Goal: Find contact information: Find contact information

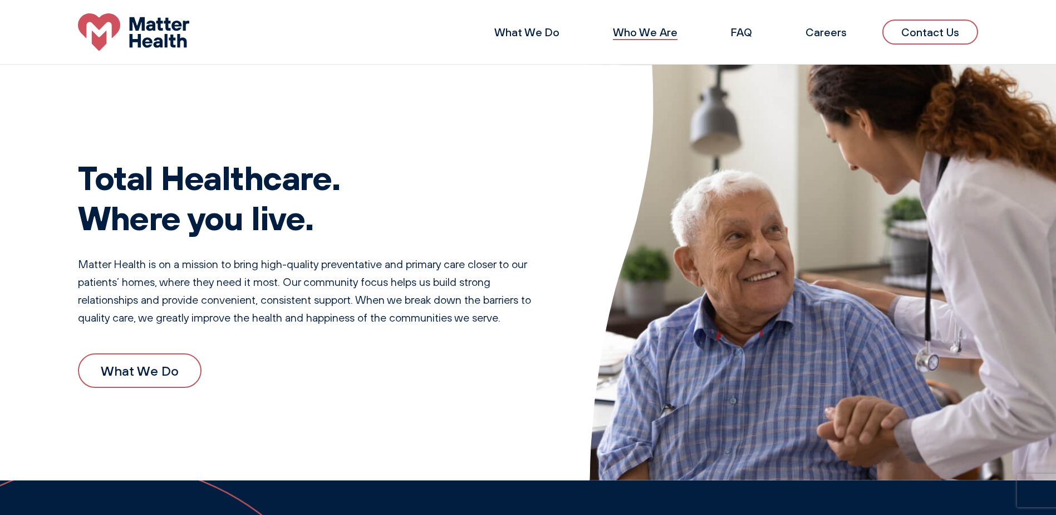
click at [637, 34] on link "Who We Are" at bounding box center [645, 32] width 65 height 14
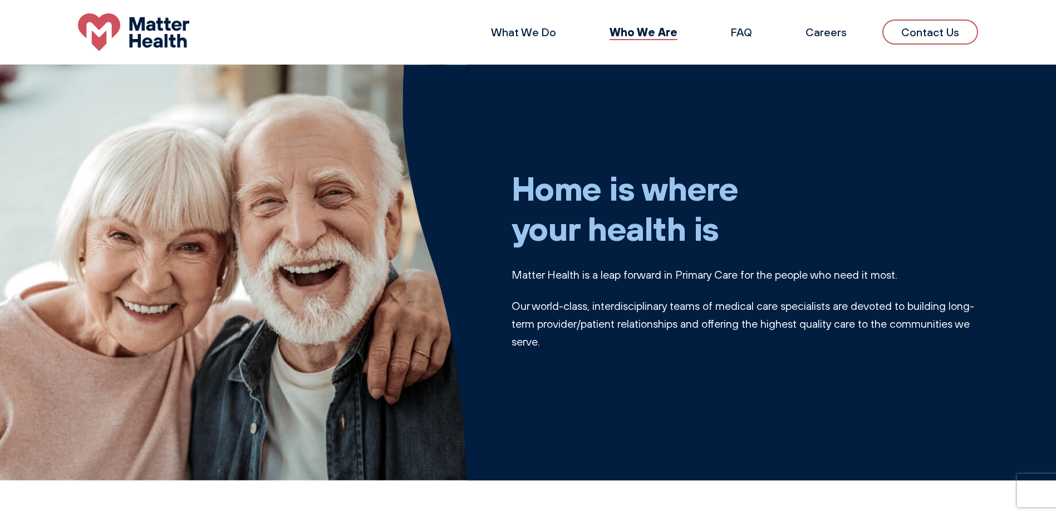
click at [947, 28] on link "Contact Us" at bounding box center [931, 31] width 96 height 25
